Goal: Task Accomplishment & Management: Complete application form

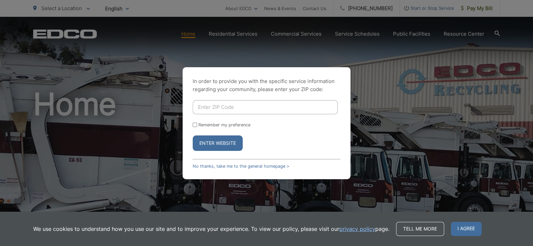
click at [385, 84] on div "In order to provide you with the specific service information regarding your co…" at bounding box center [266, 123] width 533 height 246
click at [226, 107] on input "Enter ZIP Code" at bounding box center [265, 107] width 145 height 14
type input "92078"
drag, startPoint x: 224, startPoint y: 107, endPoint x: 194, endPoint y: 125, distance: 35.0
click at [194, 125] on input "Remember my preference" at bounding box center [195, 124] width 4 height 4
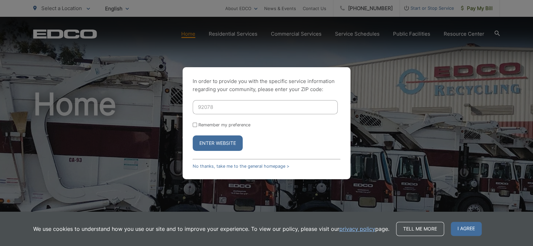
checkbox input "true"
click at [210, 144] on button "Enter Website" at bounding box center [218, 142] width 50 height 15
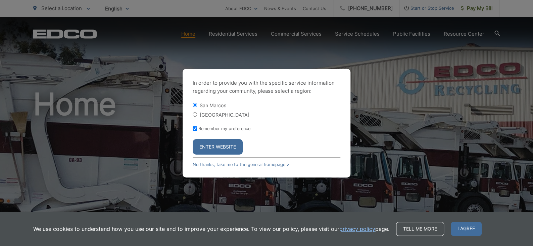
click at [214, 145] on button "Enter Website" at bounding box center [218, 146] width 50 height 15
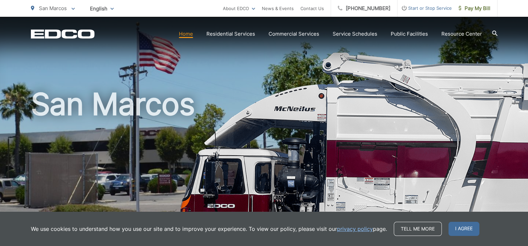
click at [425, 9] on span "Start or Stop Service" at bounding box center [424, 8] width 54 height 8
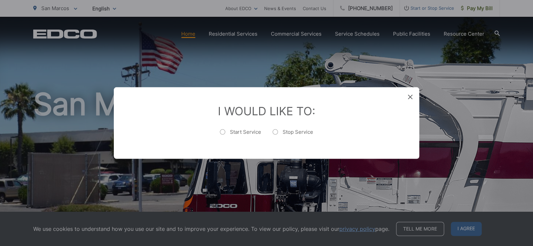
click at [275, 133] on label "Stop Service" at bounding box center [292, 134] width 41 height 13
radio input "true"
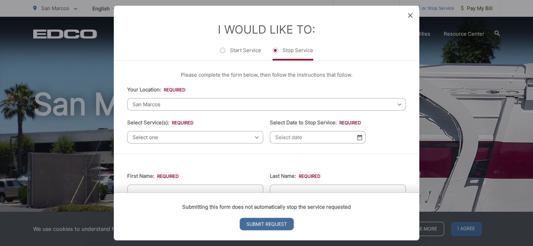
click at [155, 102] on span "San Marcos" at bounding box center [266, 104] width 278 height 12
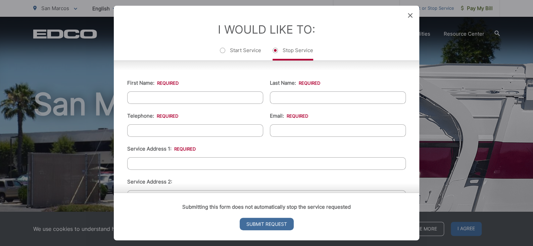
scroll to position [14, 0]
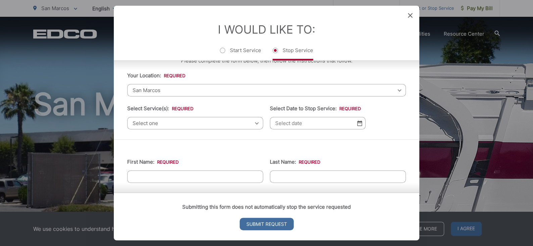
click at [163, 122] on span "Select one" at bounding box center [195, 123] width 136 height 12
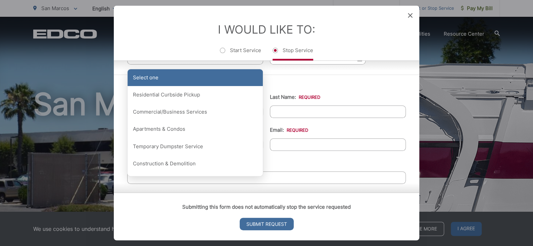
scroll to position [81, 0]
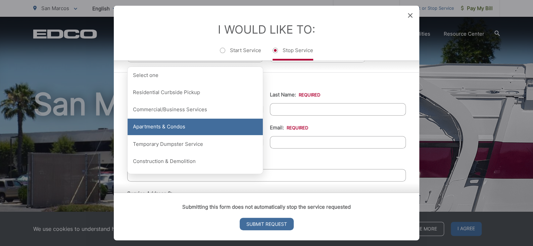
click at [179, 126] on div "Apartments & Condos" at bounding box center [194, 126] width 135 height 17
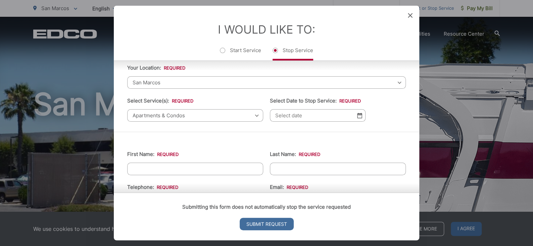
scroll to position [14, 0]
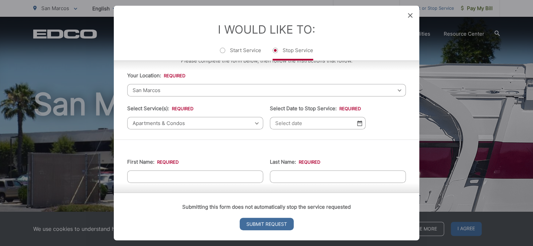
click at [254, 122] on div "Apartments & Condos Select one Residential Curbside Pickup Commercial/Business …" at bounding box center [195, 123] width 136 height 12
click at [253, 124] on span "Apartments & Condos" at bounding box center [195, 123] width 136 height 12
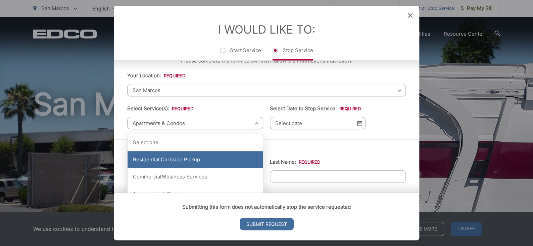
click at [175, 159] on div "Residential Curbside Pickup" at bounding box center [194, 159] width 135 height 17
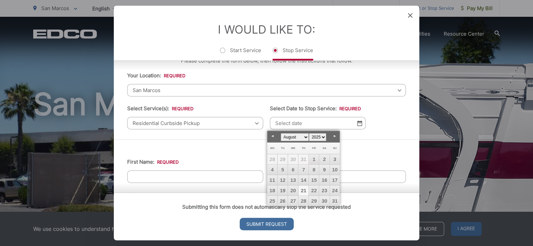
click at [302, 124] on input "Select Date to Stop Service: *" at bounding box center [318, 123] width 96 height 12
click at [334, 198] on link "31" at bounding box center [335, 201] width 10 height 10
type input "[DATE]"
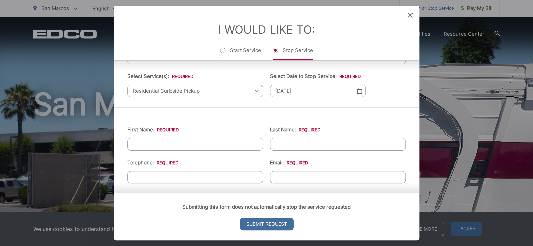
scroll to position [48, 0]
click at [167, 145] on input "First Name: *" at bounding box center [195, 143] width 136 height 12
type input "[PERSON_NAME]"
type input "9517220601"
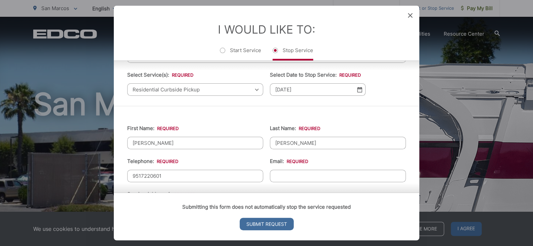
type input "[EMAIL_ADDRESS][DOMAIN_NAME]"
type input "[STREET_ADDRESS]"
type input "[GEOGRAPHIC_DATA]"
type input "92587"
type input "[STREET_ADDRESS]"
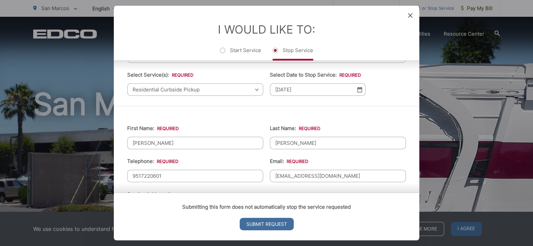
type input "[PHONE_NUMBER]"
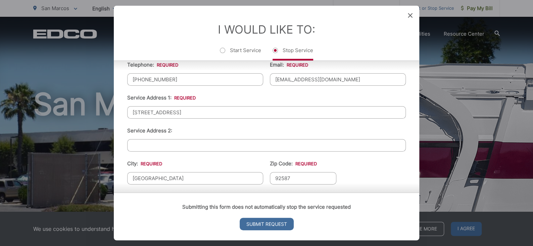
scroll to position [148, 0]
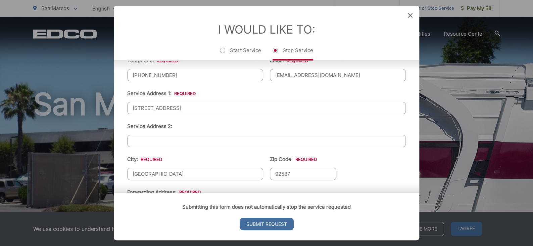
drag, startPoint x: 204, startPoint y: 108, endPoint x: 125, endPoint y: 110, distance: 78.2
click at [125, 110] on div "First Name: * [PERSON_NAME] Last Name: * [PERSON_NAME] Telephone: * [PHONE_NUMB…" at bounding box center [266, 178] width 305 height 347
type input "[STREET_ADDRESS]"
drag, startPoint x: 177, startPoint y: 172, endPoint x: 127, endPoint y: 171, distance: 49.7
click at [127, 171] on input "[GEOGRAPHIC_DATA]" at bounding box center [195, 173] width 136 height 12
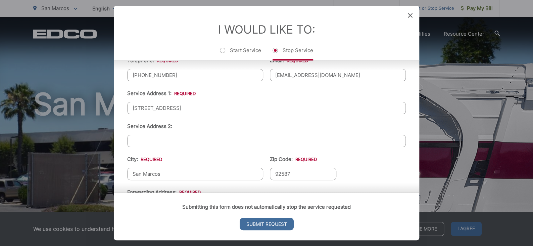
type input "San Marcos"
click at [299, 173] on input "92587" at bounding box center [303, 173] width 66 height 12
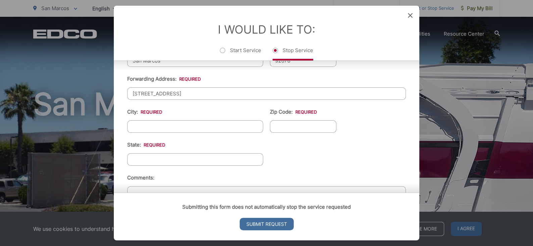
scroll to position [282, 0]
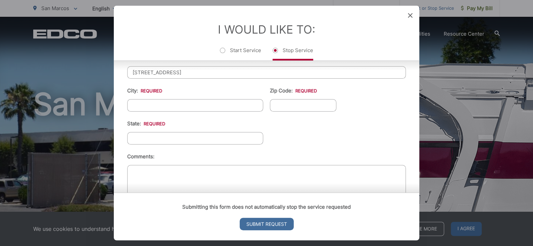
type input "92078"
click at [141, 106] on input "City: *" at bounding box center [195, 105] width 136 height 12
type input "[GEOGRAPHIC_DATA]"
type input "92587"
type input "[US_STATE]"
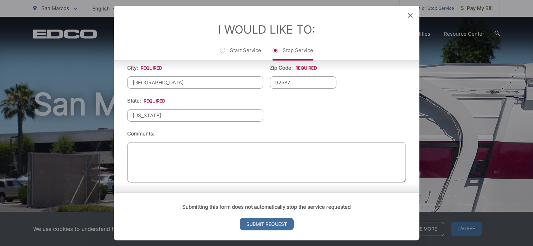
scroll to position [307, 0]
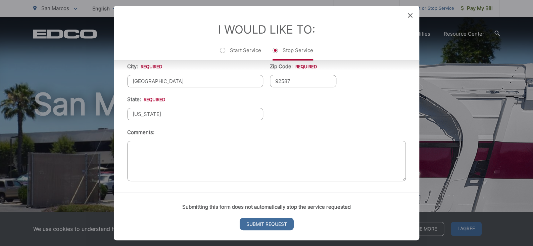
click at [147, 148] on textarea "Comments:" at bounding box center [266, 161] width 278 height 40
type textarea "Tenants are moving out at the end of the month (August)."
click at [268, 222] on input "Submit Request" at bounding box center [267, 223] width 54 height 12
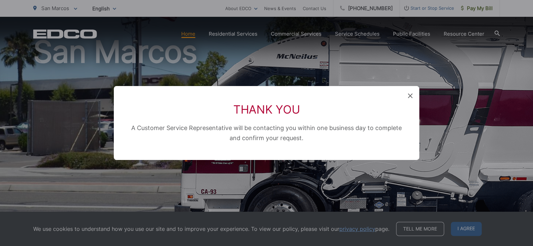
click at [410, 96] on icon at bounding box center [410, 95] width 5 height 5
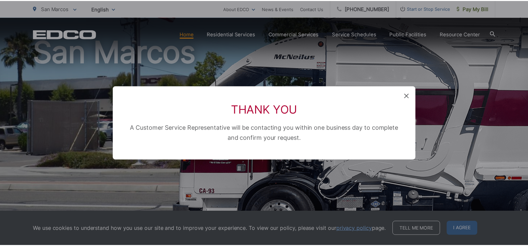
scroll to position [0, 0]
